Goal: Find specific page/section: Find specific page/section

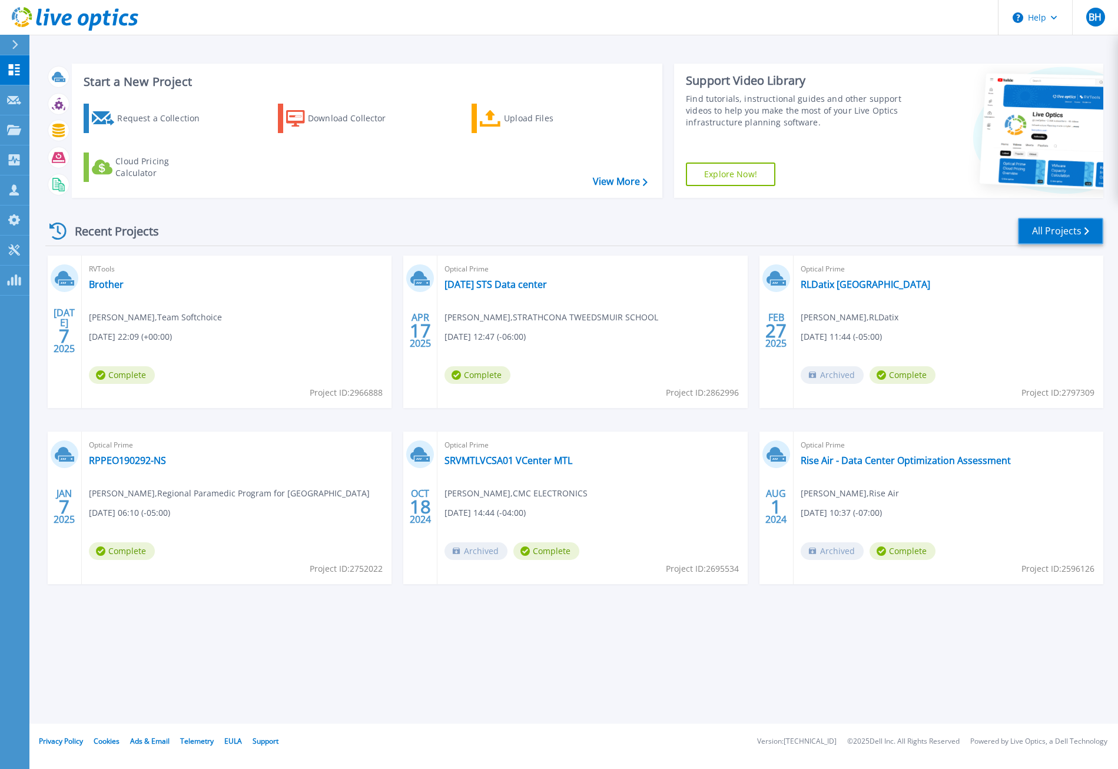
click at [1040, 224] on link "All Projects" at bounding box center [1060, 231] width 85 height 27
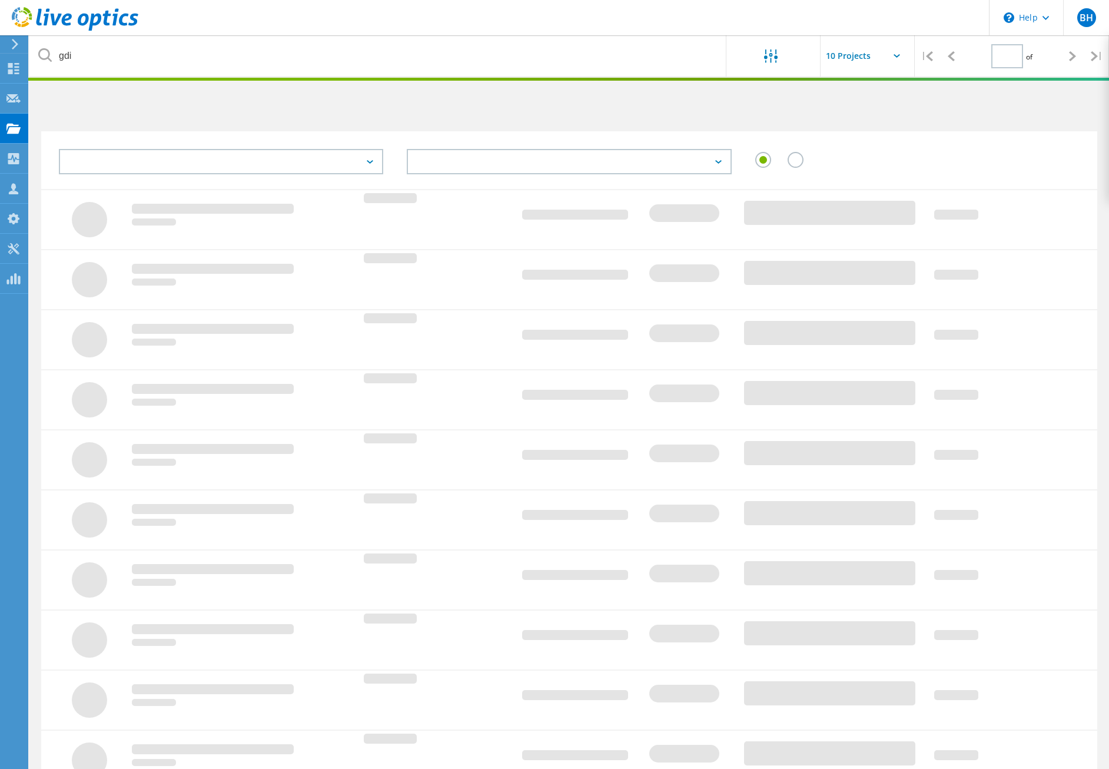
type input "1"
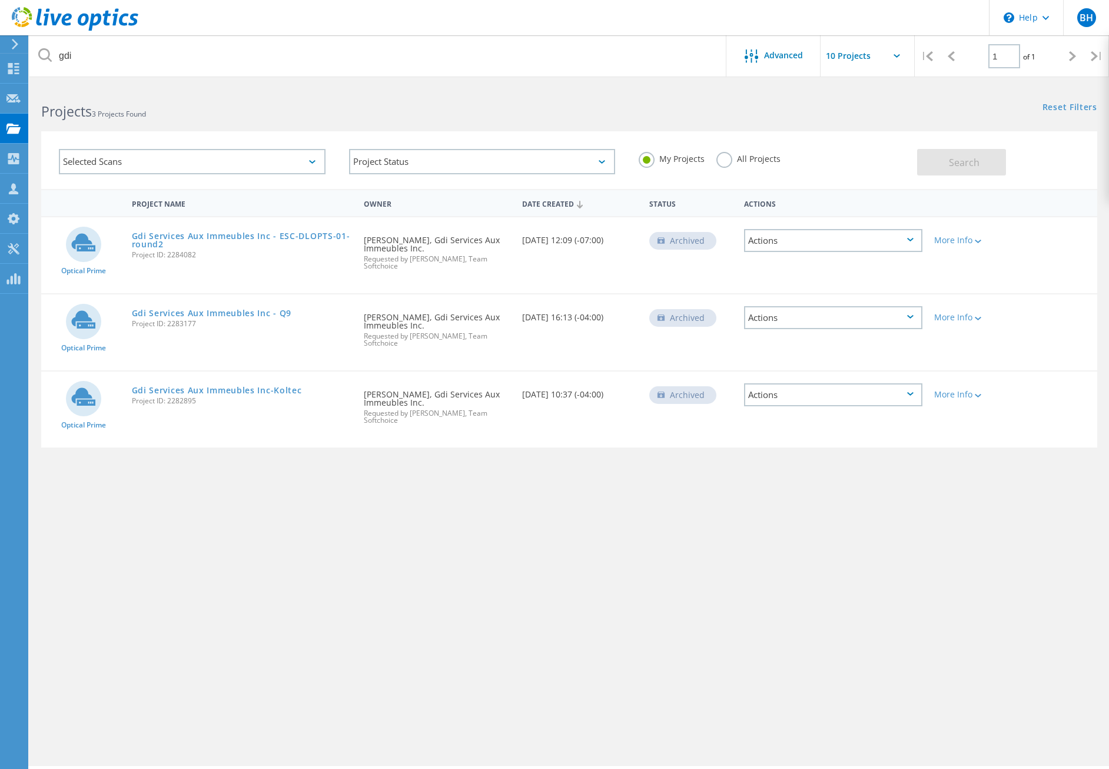
click at [730, 160] on label "All Projects" at bounding box center [749, 157] width 64 height 11
click at [0, 0] on input "All Projects" at bounding box center [0, 0] width 0 height 0
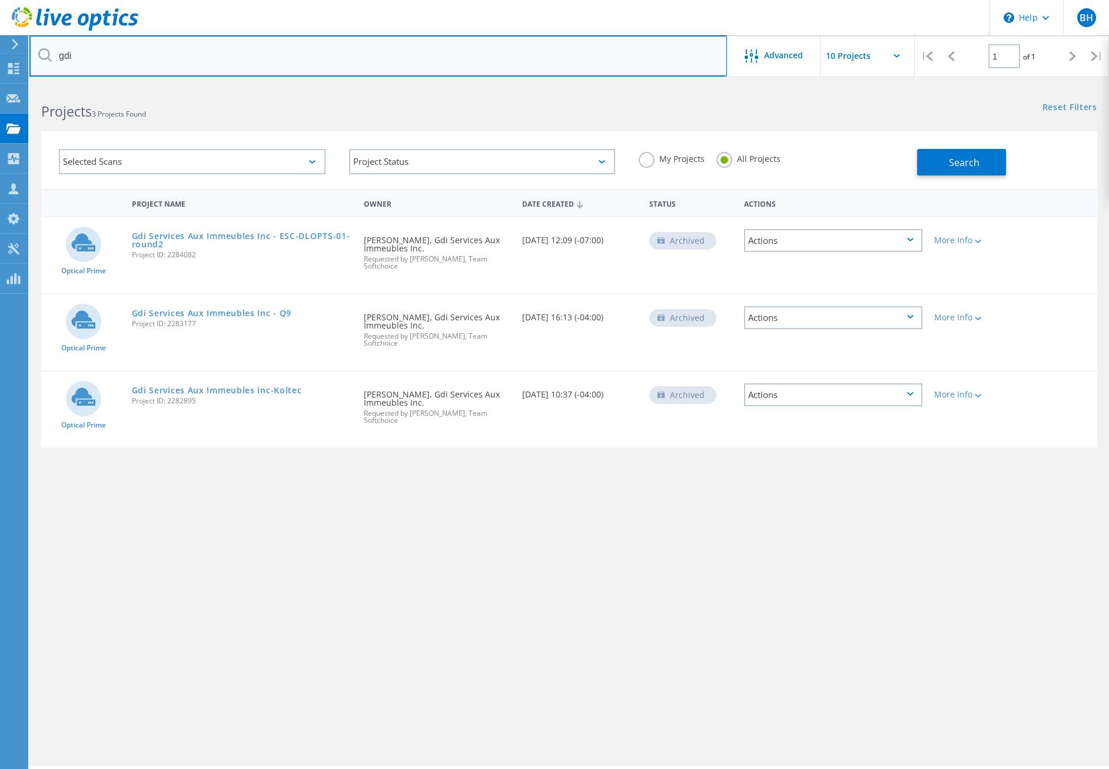
drag, startPoint x: 111, startPoint y: 44, endPoint x: 51, endPoint y: 44, distance: 60.7
click at [51, 44] on input "gdi" at bounding box center [378, 55] width 698 height 41
type input "alamos"
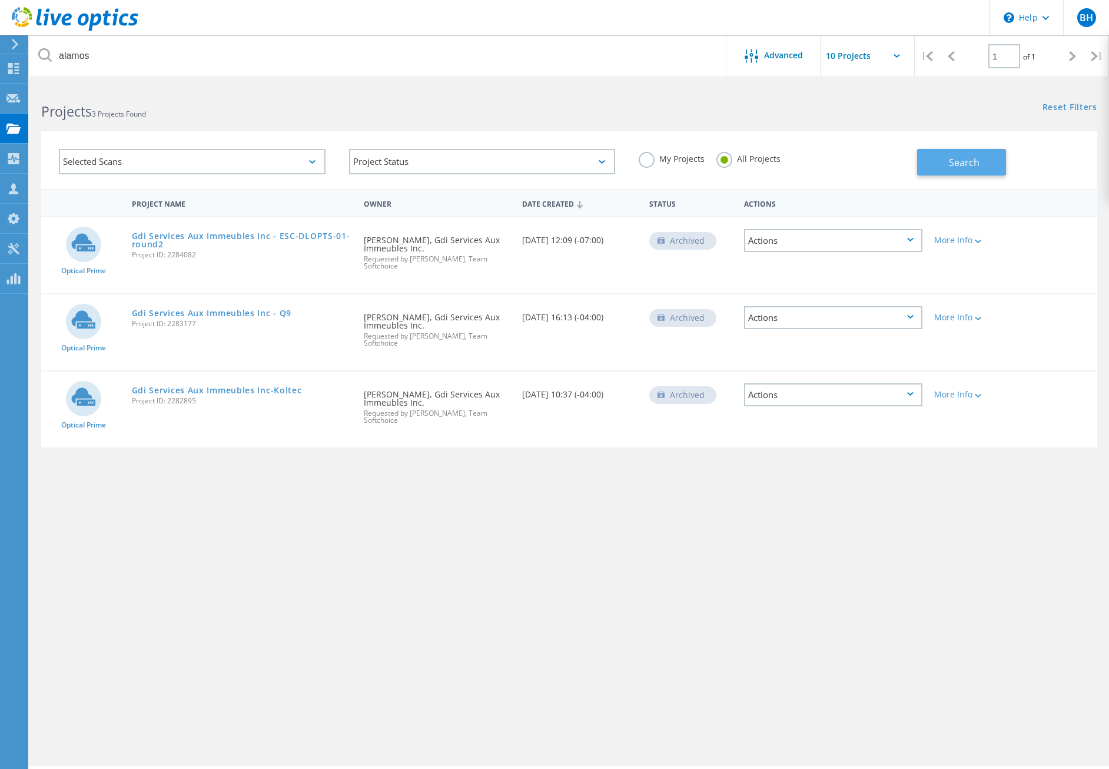
click at [982, 162] on button "Search" at bounding box center [962, 162] width 89 height 27
